Goal: Register for event/course

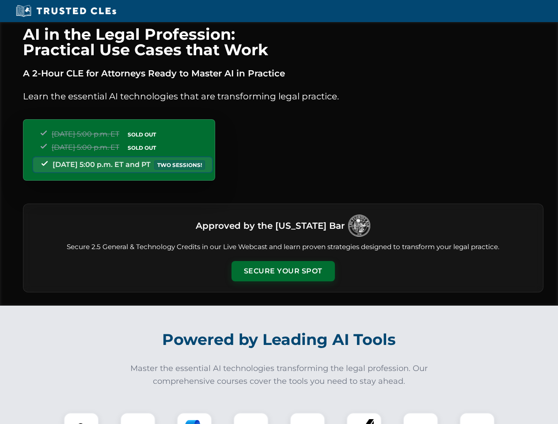
click at [283, 271] on button "Secure Your Spot" at bounding box center [283, 271] width 103 height 20
click at [81, 419] on img at bounding box center [82, 431] width 26 height 26
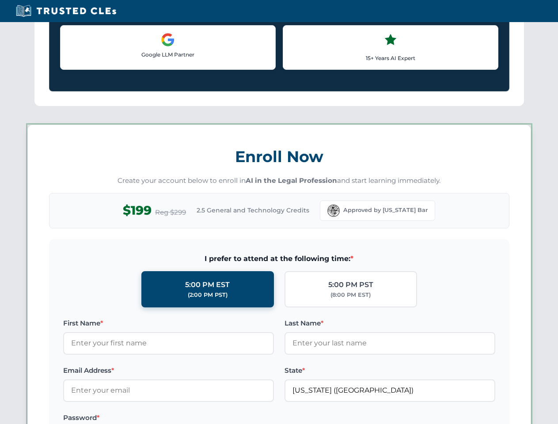
click at [251, 419] on label "Password *" at bounding box center [168, 418] width 211 height 11
